Goal: Find contact information: Find contact information

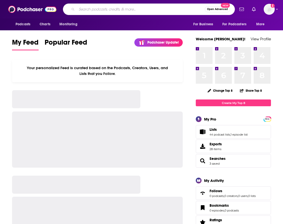
click at [88, 11] on input "Search podcasts, credits, & more..." at bounding box center [141, 9] width 128 height 8
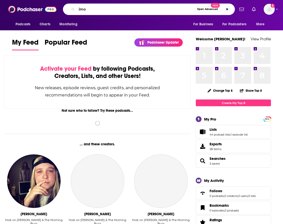
type input "imo"
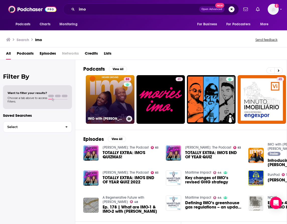
click at [105, 84] on link "88 IMO with [PERSON_NAME] and [PERSON_NAME]" at bounding box center [110, 99] width 49 height 49
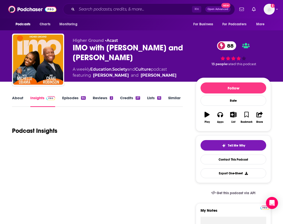
click at [15, 99] on link "About" at bounding box center [17, 102] width 11 height 12
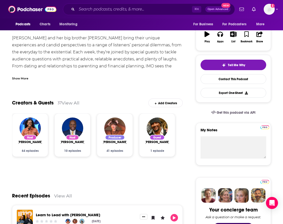
scroll to position [46, 0]
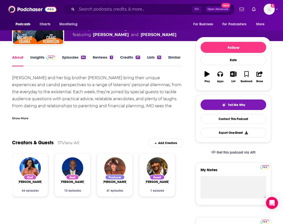
click at [38, 57] on link "Insights" at bounding box center [42, 61] width 25 height 12
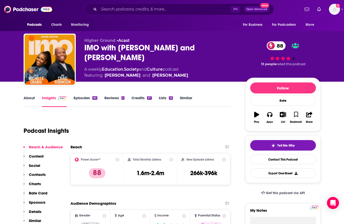
scroll to position [6, 0]
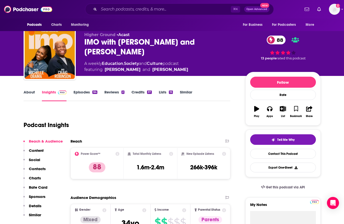
click at [38, 171] on p "Contacts" at bounding box center [37, 168] width 17 height 5
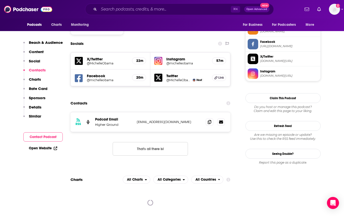
scroll to position [371, 0]
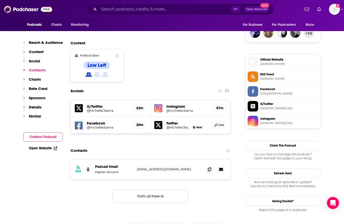
click at [155, 167] on p "[EMAIL_ADDRESS][DOMAIN_NAME]" at bounding box center [169, 169] width 65 height 4
copy div "[EMAIL_ADDRESS][DOMAIN_NAME] [EMAIL_ADDRESS][DOMAIN_NAME]"
